Goal: Task Accomplishment & Management: Complete application form

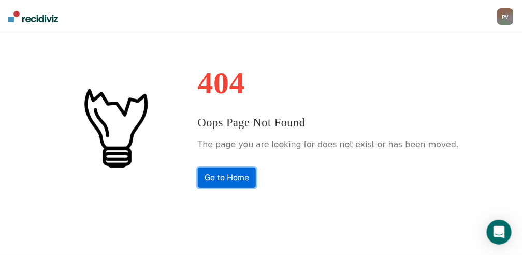
click at [250, 174] on link "Go to Home" at bounding box center [227, 178] width 59 height 20
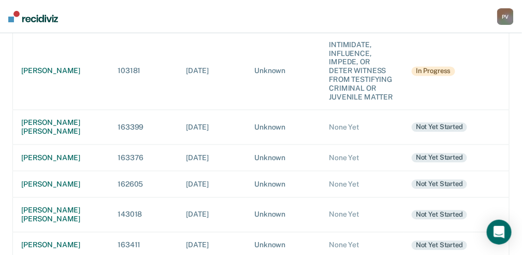
scroll to position [518, 0]
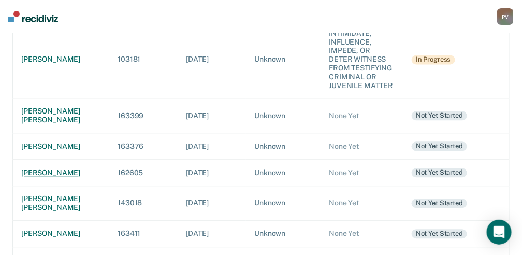
click at [69, 177] on div "[PERSON_NAME]" at bounding box center [61, 172] width 80 height 9
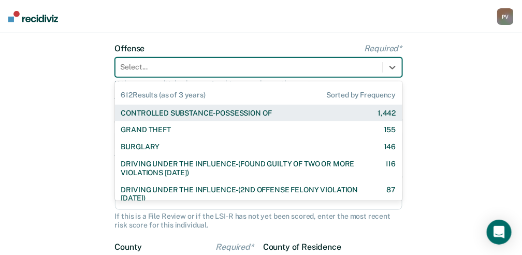
click at [220, 77] on div "612 results available. Use Up and Down to choose options, press Enter to select…" at bounding box center [259, 68] width 288 height 20
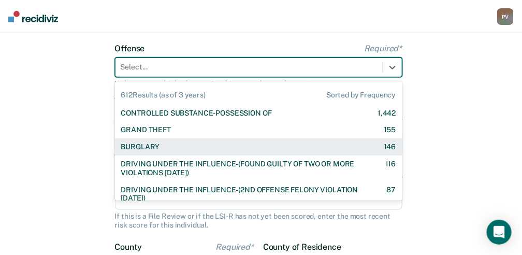
scroll to position [78, 0]
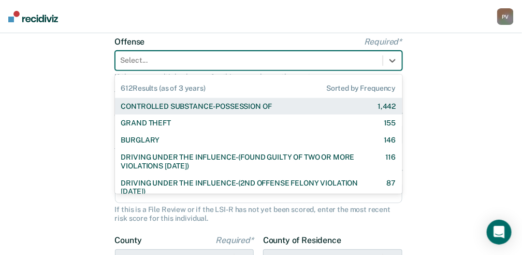
click at [218, 108] on div "CONTROLLED SUBSTANCE-POSSESSION OF" at bounding box center [196, 106] width 151 height 9
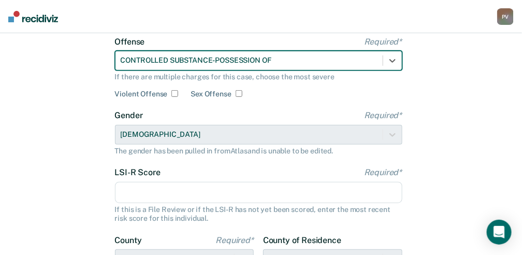
click at [134, 188] on input "LSI-R Score Required*" at bounding box center [259, 193] width 288 height 22
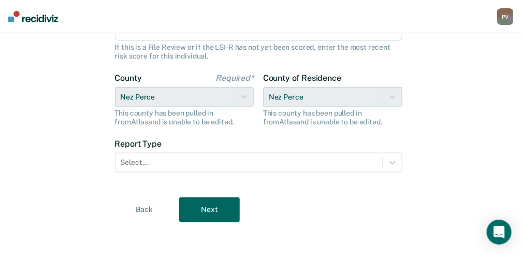
scroll to position [244, 0]
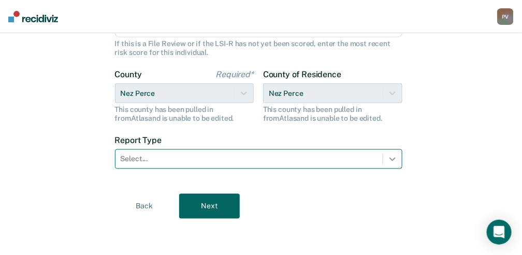
type input "23"
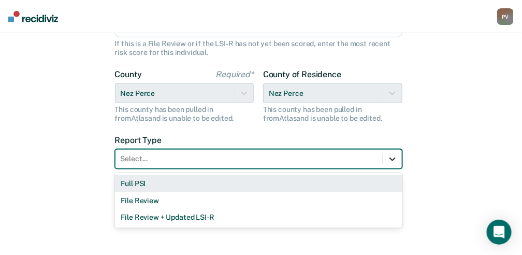
click at [394, 161] on icon at bounding box center [393, 159] width 10 height 10
click at [319, 185] on div "Full PSI" at bounding box center [259, 183] width 288 height 17
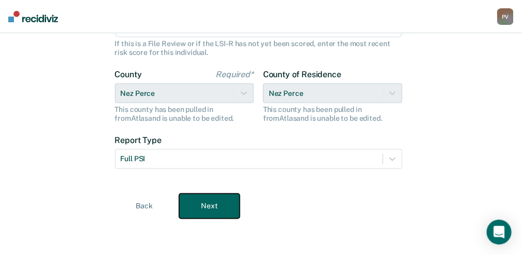
click at [200, 207] on button "Next" at bounding box center [209, 206] width 61 height 25
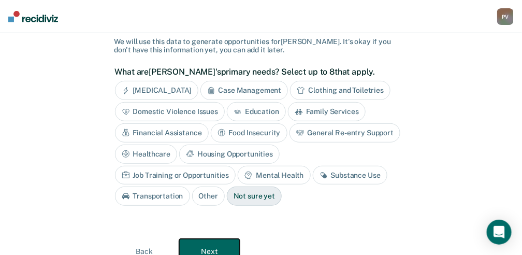
scroll to position [9, 0]
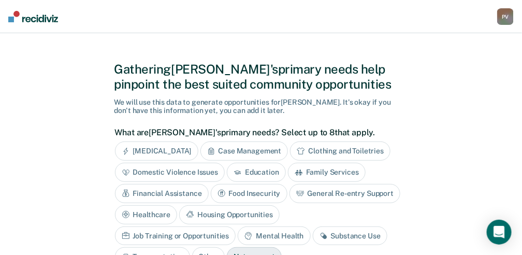
click at [313, 230] on div "Substance Use" at bounding box center [350, 235] width 75 height 19
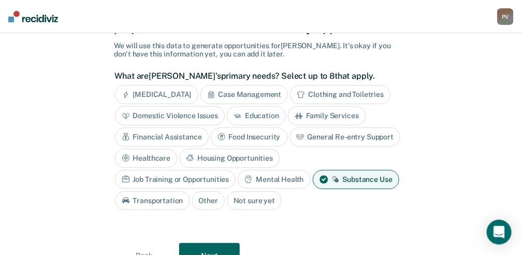
scroll to position [78, 0]
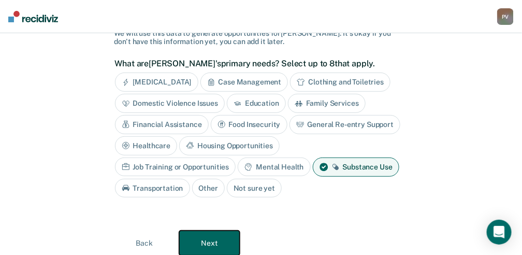
click at [201, 239] on button "Next" at bounding box center [209, 243] width 61 height 25
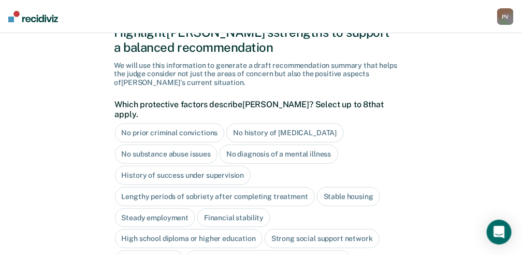
scroll to position [45, 0]
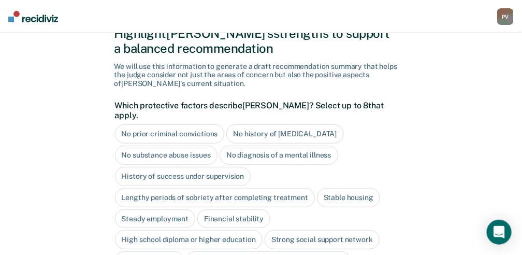
click at [261, 124] on div "No history of [MEDICAL_DATA]" at bounding box center [284, 133] width 117 height 19
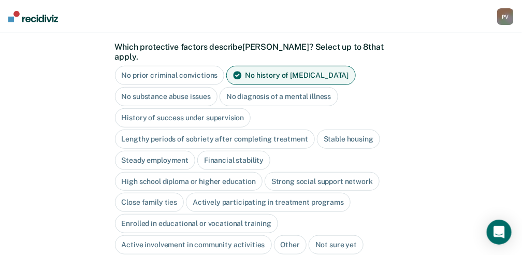
scroll to position [114, 0]
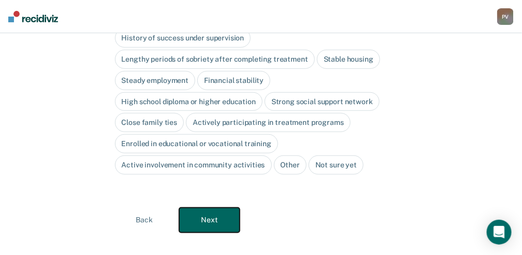
click at [212, 209] on button "Next" at bounding box center [209, 220] width 61 height 25
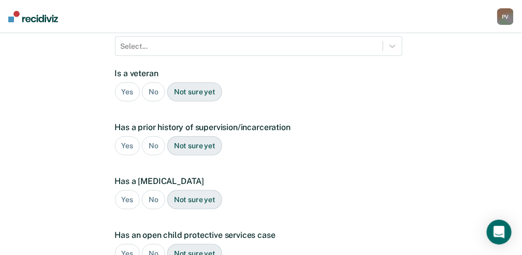
scroll to position [322, 0]
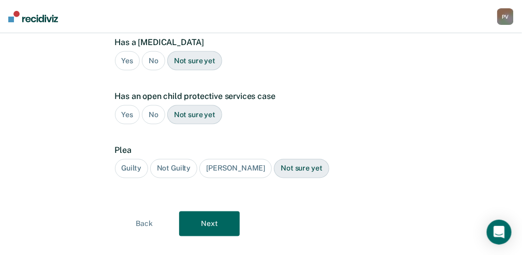
click at [172, 159] on div "Not Guilty" at bounding box center [174, 168] width 48 height 19
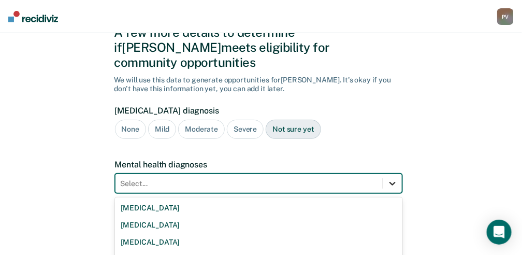
scroll to position [132, 0]
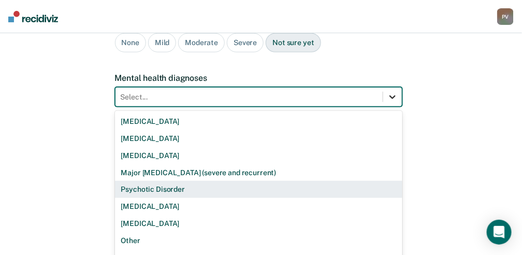
click at [392, 107] on div "9 results available. Use Up and Down to choose options, press Enter to select t…" at bounding box center [259, 97] width 288 height 20
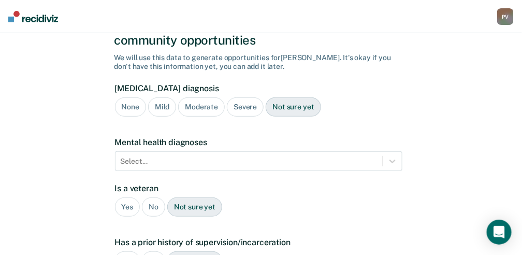
scroll to position [0, 0]
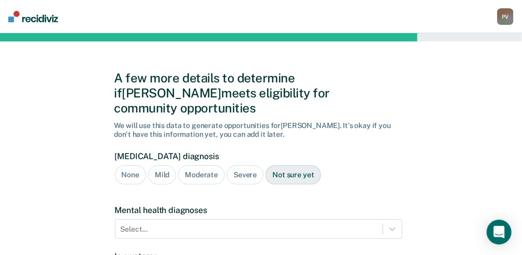
click at [201, 165] on div "Moderate" at bounding box center [201, 174] width 47 height 19
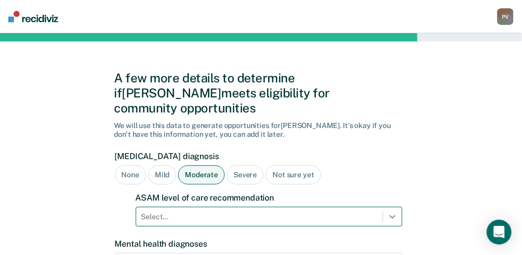
scroll to position [120, 0]
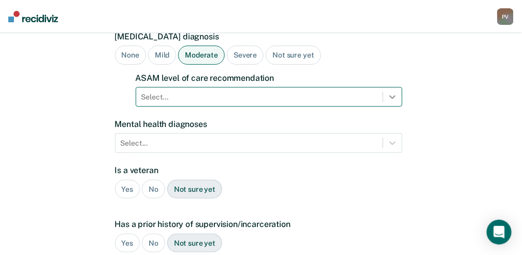
click at [388, 107] on div "Select..." at bounding box center [269, 97] width 267 height 20
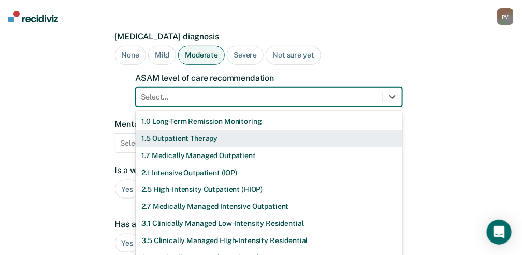
click at [291, 130] on div "1.5 Outpatient Therapy" at bounding box center [269, 138] width 267 height 17
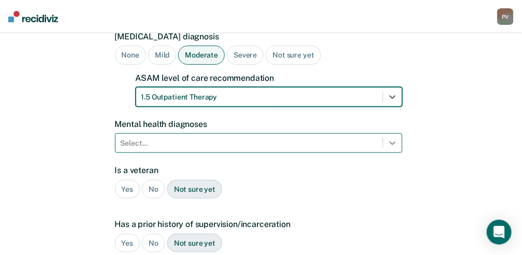
scroll to position [166, 0]
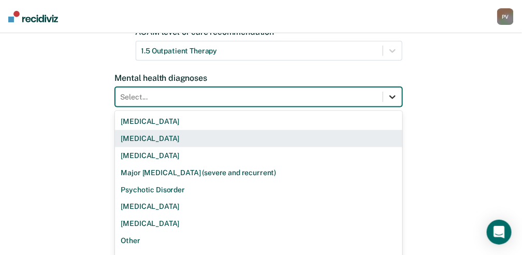
click at [393, 107] on div "9 results available. Use Up and Down to choose options, press Enter to select t…" at bounding box center [259, 97] width 288 height 20
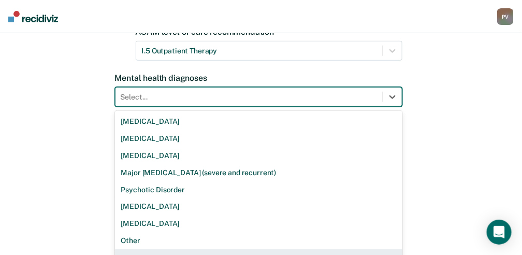
click at [176, 249] on div "None" at bounding box center [259, 257] width 288 height 17
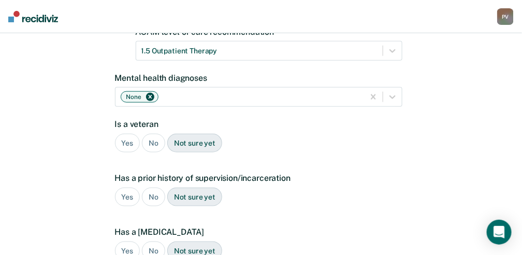
click at [147, 134] on div "No" at bounding box center [153, 143] width 23 height 19
click at [153, 188] on div "No" at bounding box center [153, 197] width 23 height 19
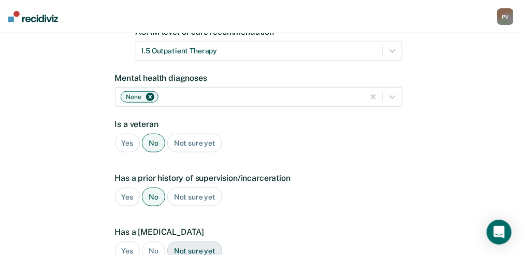
scroll to position [201, 0]
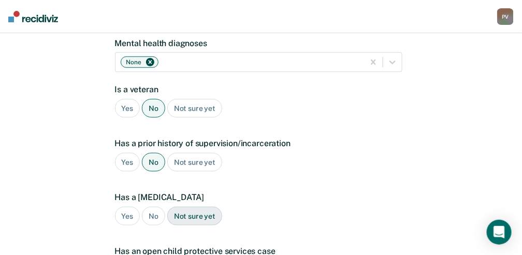
click at [151, 207] on div "No" at bounding box center [153, 216] width 23 height 19
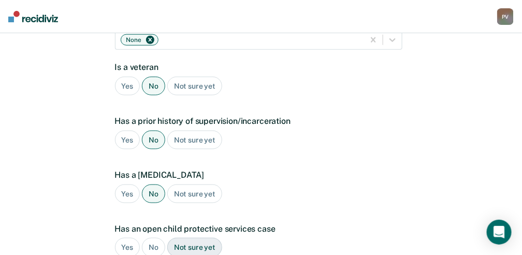
scroll to position [235, 0]
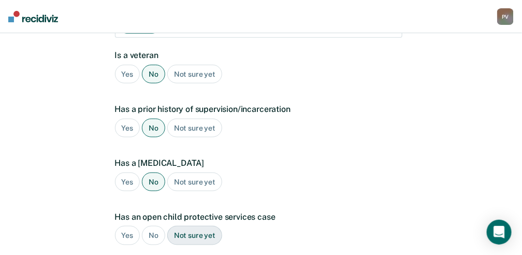
click at [151, 226] on div "No" at bounding box center [153, 235] width 23 height 19
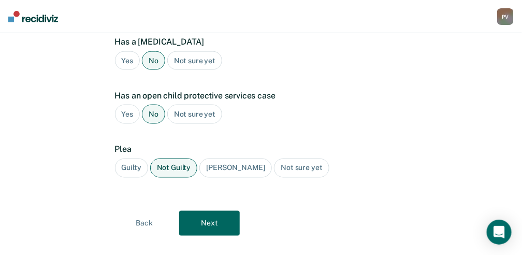
scroll to position [357, 0]
click at [192, 210] on button "Next" at bounding box center [209, 222] width 61 height 25
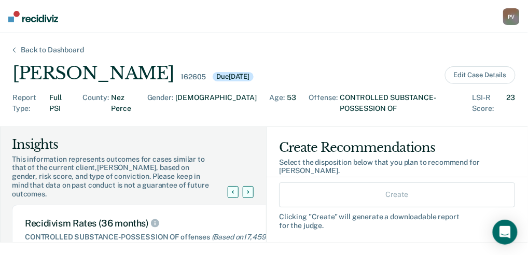
scroll to position [34, 0]
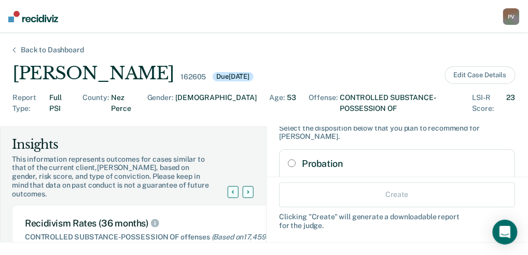
click at [288, 163] on input "Probation" at bounding box center [292, 163] width 8 height 8
radio input "true"
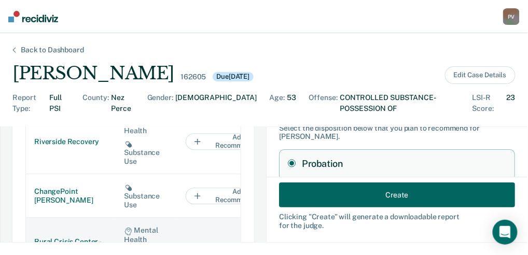
scroll to position [0, 0]
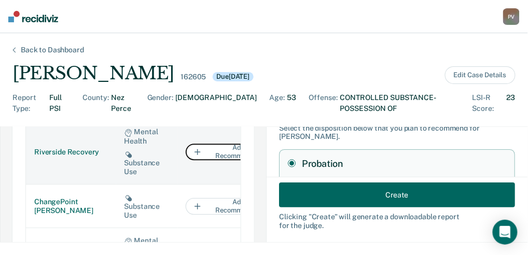
click at [194, 154] on button "Add to Recommendation" at bounding box center [238, 152] width 104 height 17
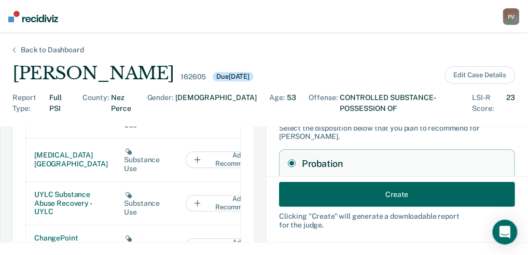
scroll to position [173, 0]
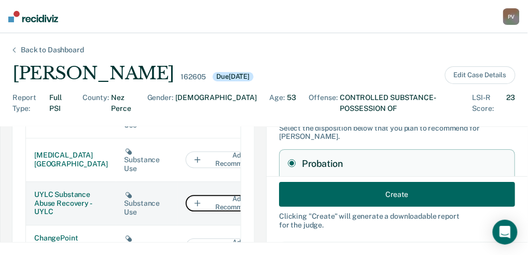
click at [186, 195] on button "Add to Recommendation" at bounding box center [238, 203] width 104 height 17
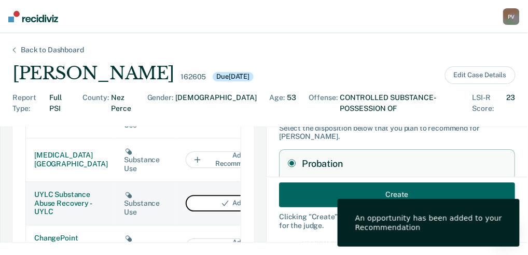
scroll to position [228, 0]
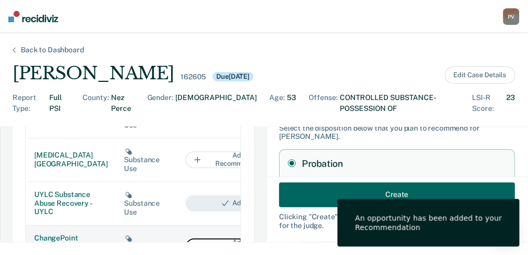
click at [186, 238] on button "Add to Recommendation" at bounding box center [238, 246] width 104 height 17
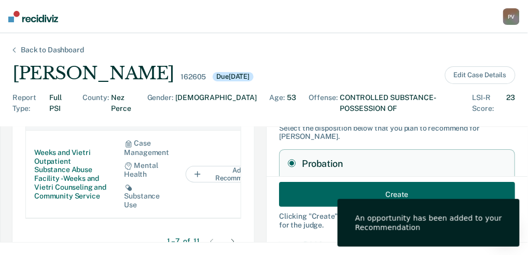
scroll to position [795, 0]
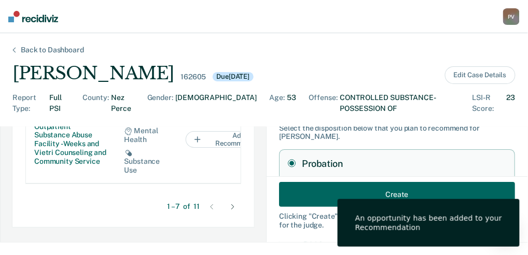
click at [231, 209] on icon at bounding box center [232, 206] width 3 height 5
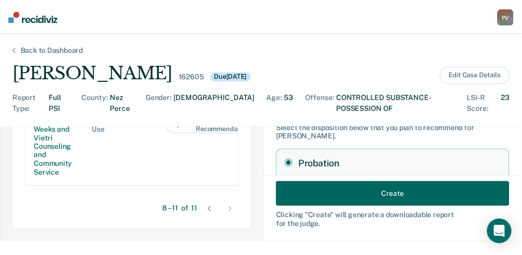
scroll to position [792, 0]
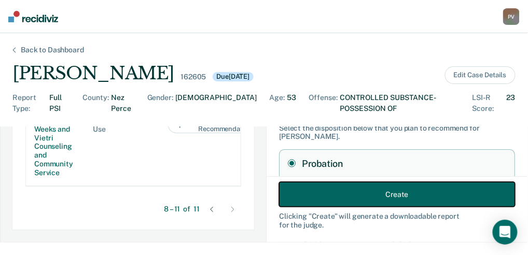
click at [342, 192] on button "Create" at bounding box center [397, 194] width 236 height 25
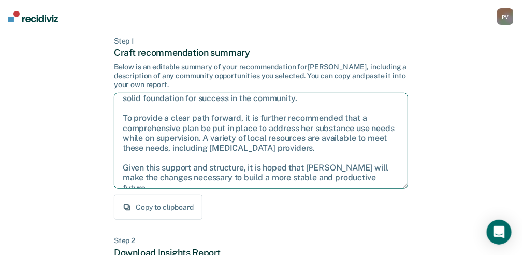
scroll to position [69, 0]
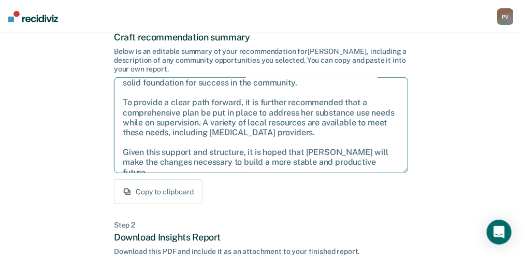
drag, startPoint x: 121, startPoint y: 158, endPoint x: 382, endPoint y: 173, distance: 261.1
click at [382, 173] on textarea "After careful consideration of the details of this case, it is recommended that…" at bounding box center [261, 125] width 294 height 96
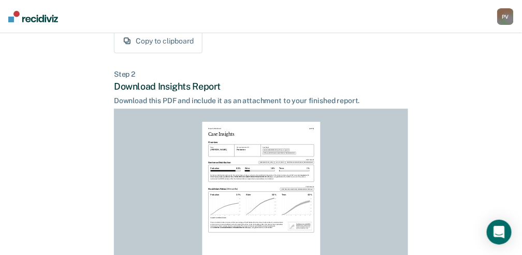
scroll to position [311, 0]
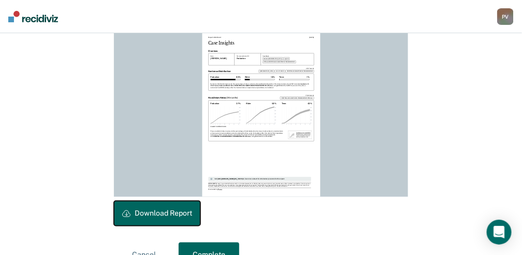
click at [164, 211] on button "Download Report" at bounding box center [157, 213] width 87 height 25
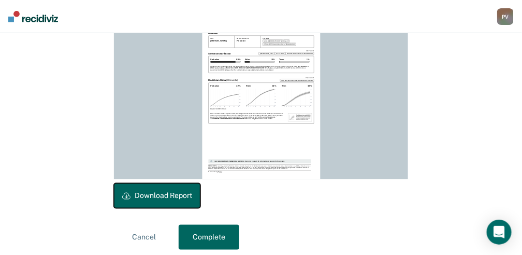
scroll to position [336, 0]
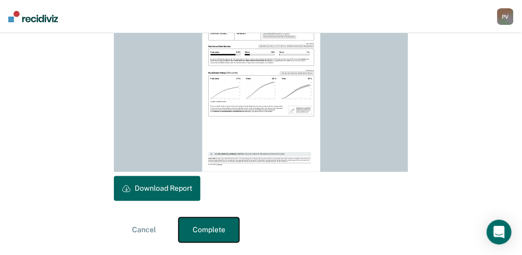
click at [205, 233] on button "Complete" at bounding box center [209, 230] width 61 height 25
